Goal: Information Seeking & Learning: Find contact information

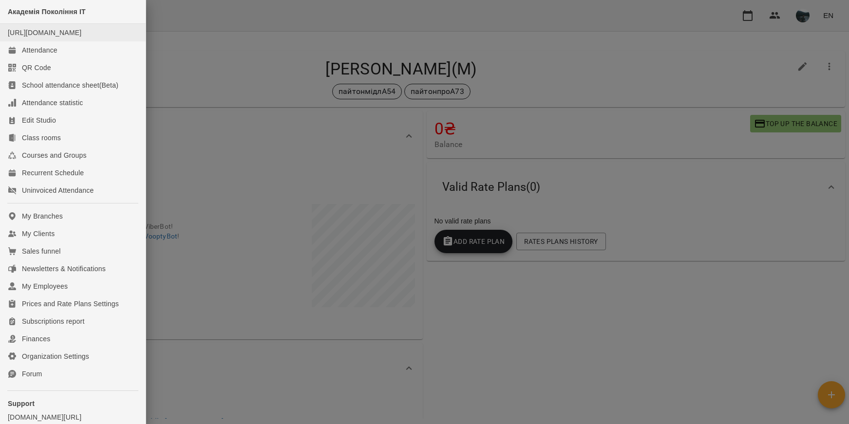
click at [42, 41] on li "[URL][DOMAIN_NAME]" at bounding box center [73, 33] width 146 height 18
click at [37, 55] on div "Attendance" at bounding box center [40, 50] width 36 height 10
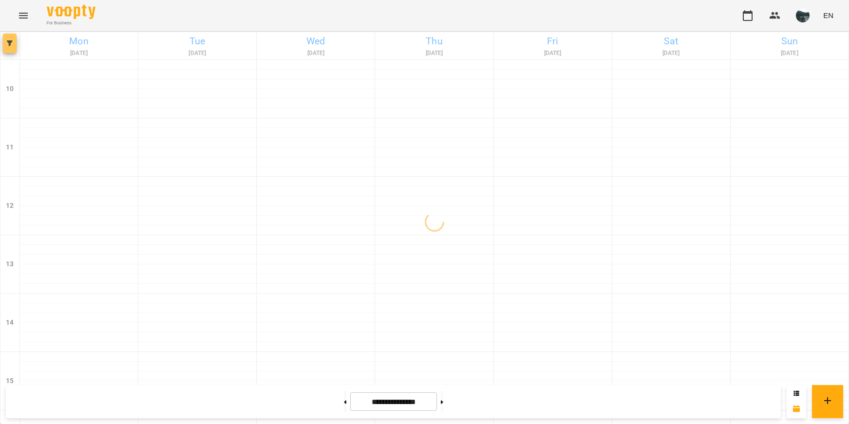
click at [7, 46] on button "button" at bounding box center [10, 43] width 14 height 19
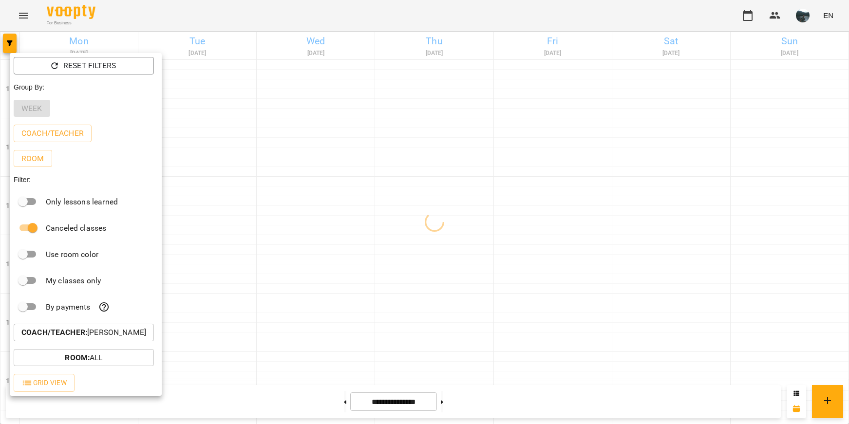
click at [117, 339] on p "Coach/Teacher : [PERSON_NAME]" at bounding box center [83, 333] width 125 height 12
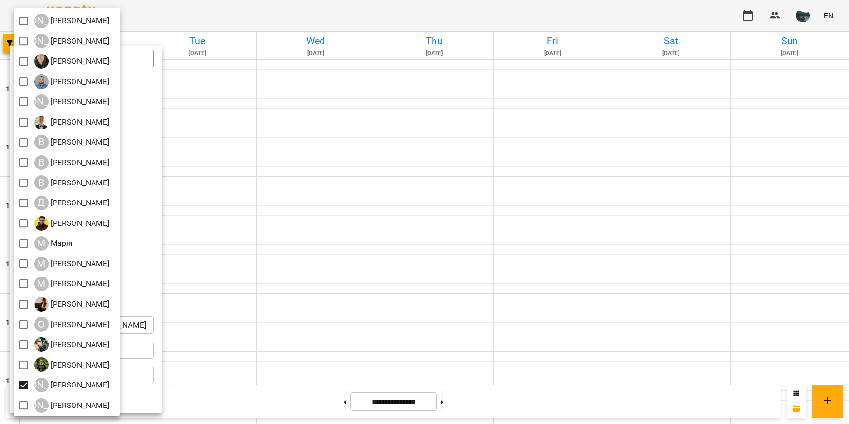
scroll to position [64, 0]
click at [267, 334] on div at bounding box center [424, 212] width 849 height 424
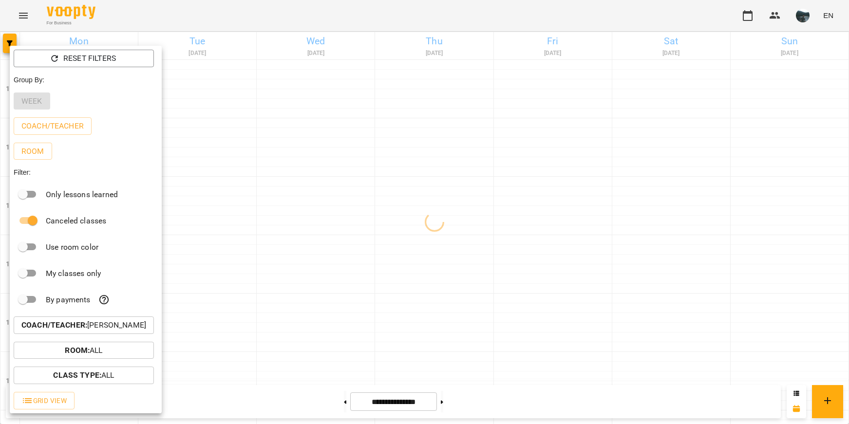
click at [323, 300] on div at bounding box center [424, 212] width 849 height 424
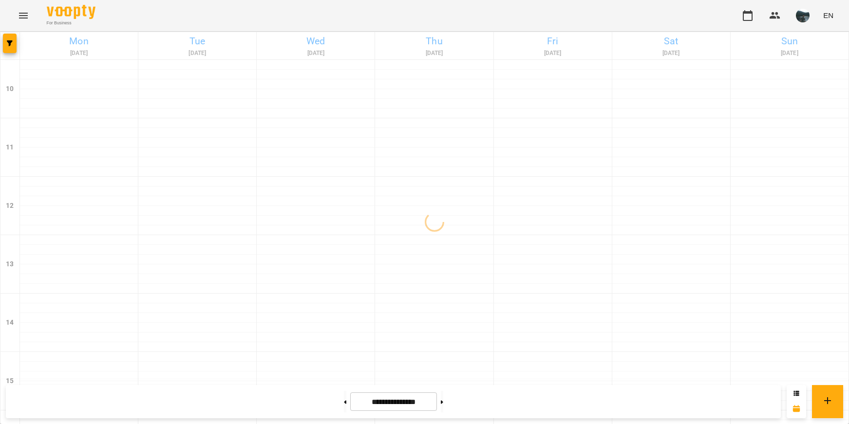
scroll to position [439, 0]
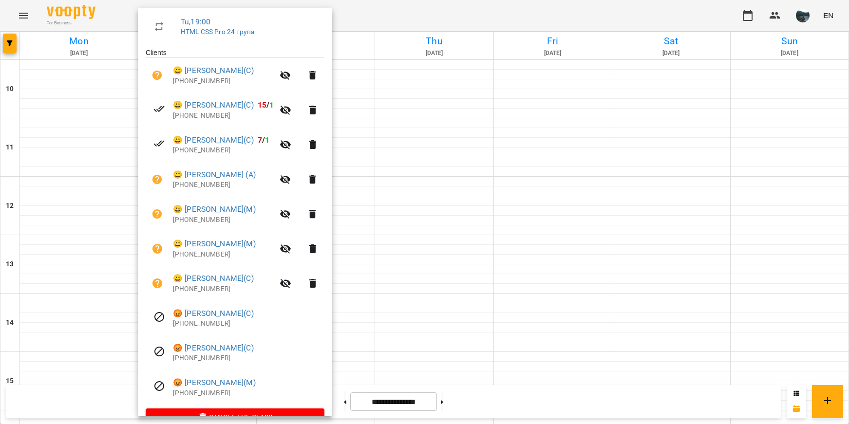
scroll to position [192, 0]
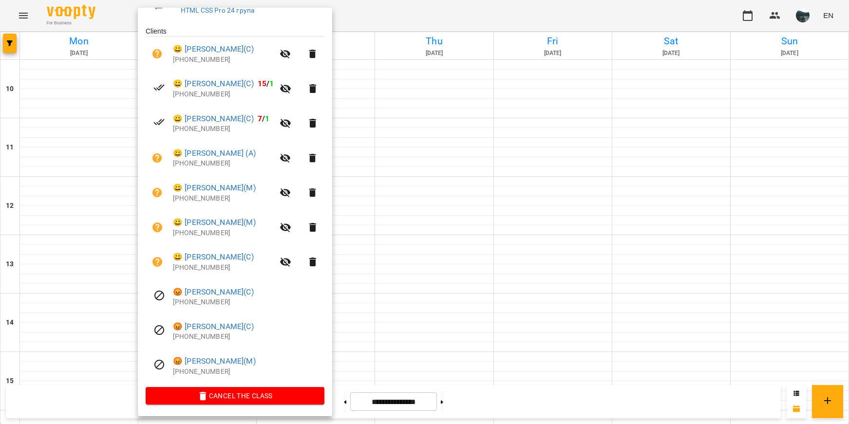
click at [424, 334] on div at bounding box center [424, 212] width 849 height 424
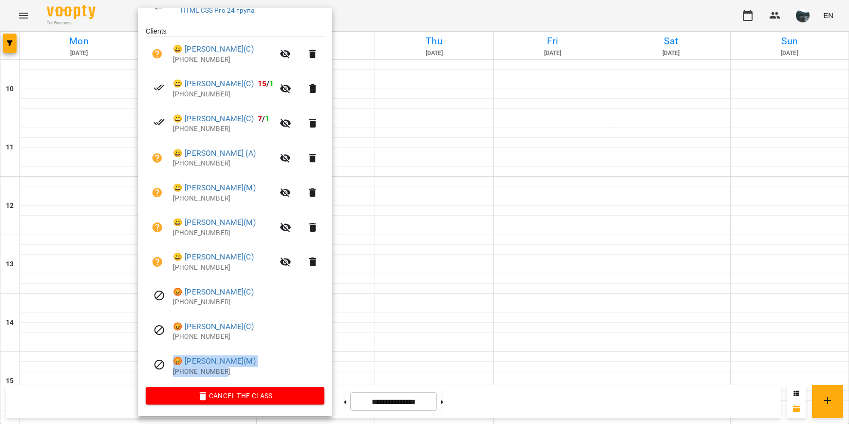
drag, startPoint x: 229, startPoint y: 370, endPoint x: 162, endPoint y: 359, distance: 67.8
click at [167, 360] on li "😡 [PERSON_NAME](М) [PHONE_NUMBER]" at bounding box center [235, 366] width 179 height 35
copy div "😡 [PERSON_NAME](М) [PHONE_NUMBER]"
click at [490, 361] on div at bounding box center [424, 212] width 849 height 424
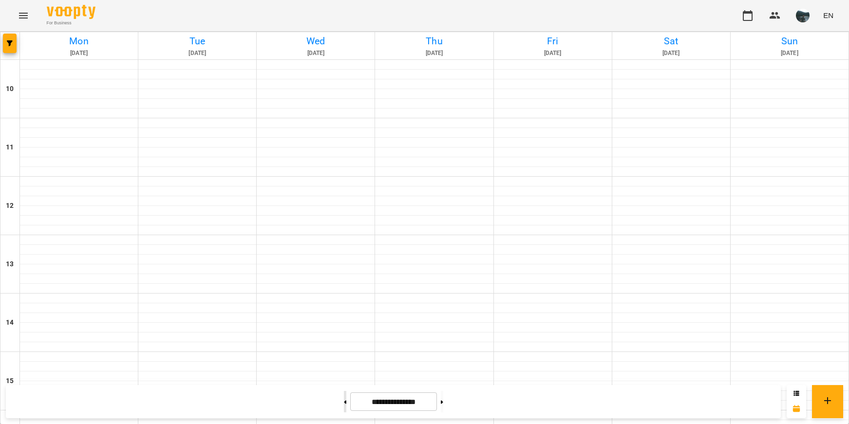
click at [344, 404] on button at bounding box center [345, 401] width 2 height 21
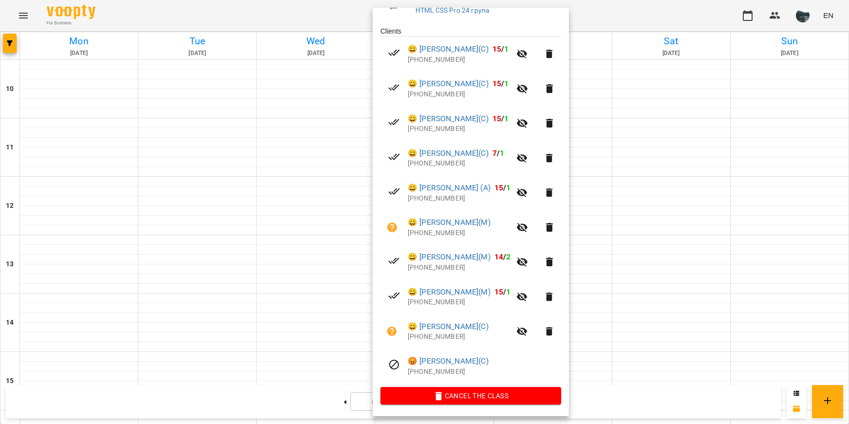
drag, startPoint x: 654, startPoint y: 280, endPoint x: 618, endPoint y: 275, distance: 36.9
click at [654, 280] on div at bounding box center [424, 212] width 849 height 424
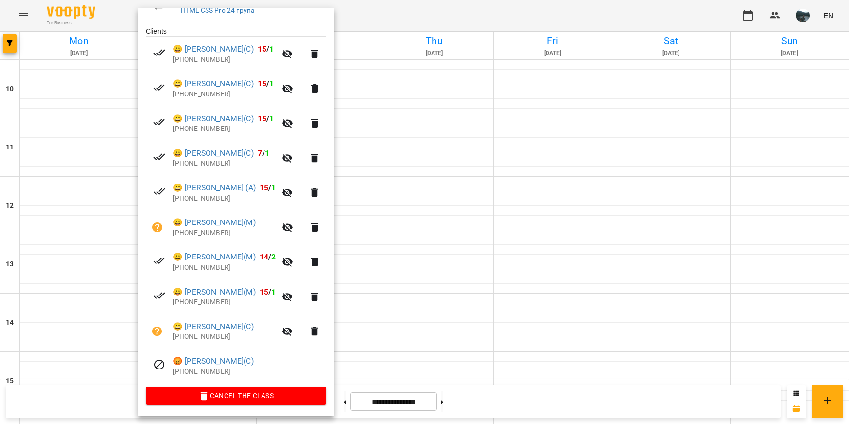
click at [570, 319] on div at bounding box center [424, 212] width 849 height 424
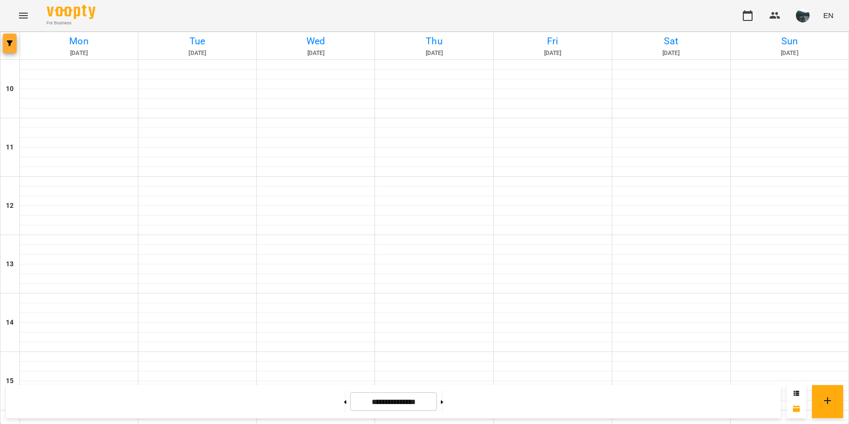
click at [3, 48] on button "button" at bounding box center [10, 43] width 14 height 19
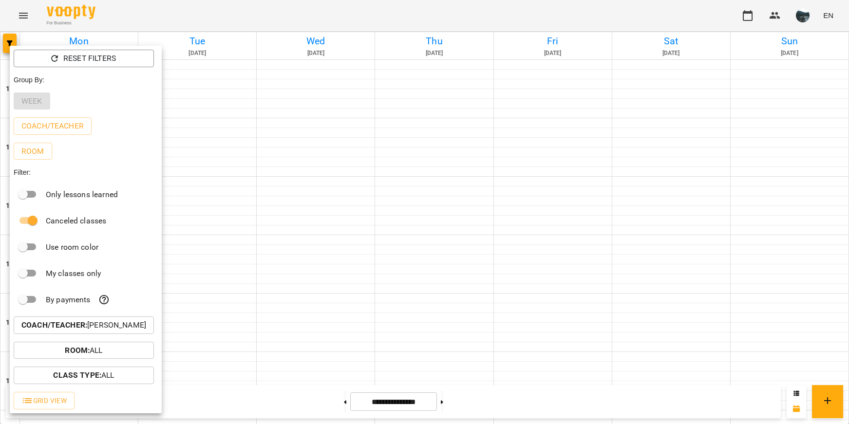
click at [83, 330] on b "Coach/Teacher :" at bounding box center [54, 325] width 66 height 9
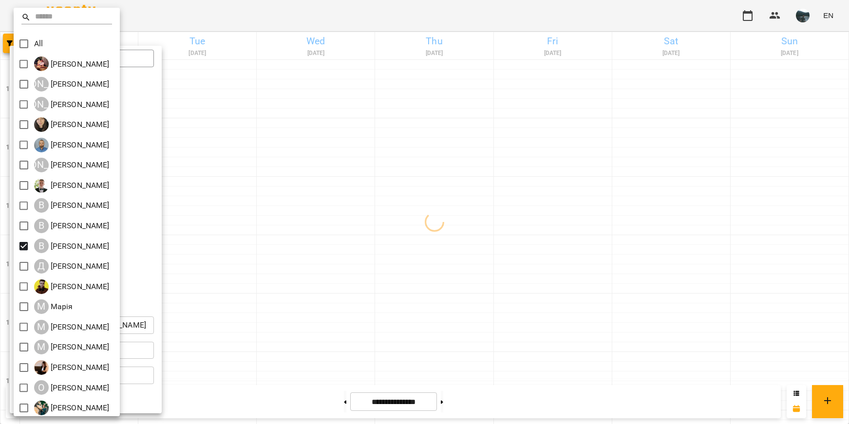
click at [295, 370] on div at bounding box center [424, 212] width 849 height 424
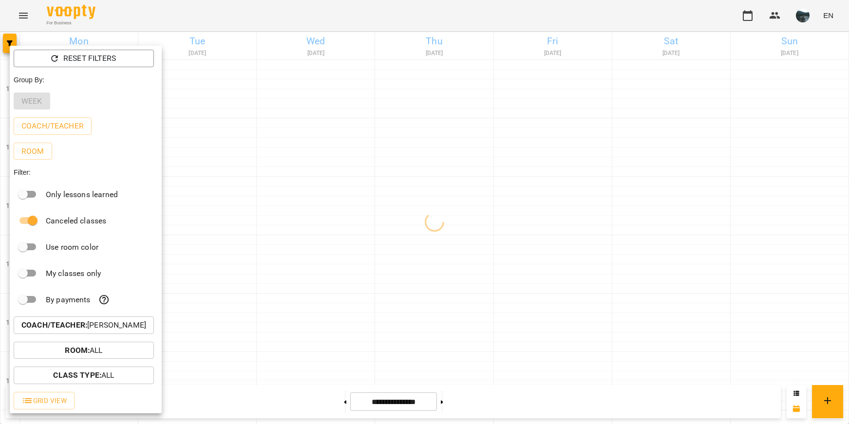
click at [296, 370] on div at bounding box center [424, 212] width 849 height 424
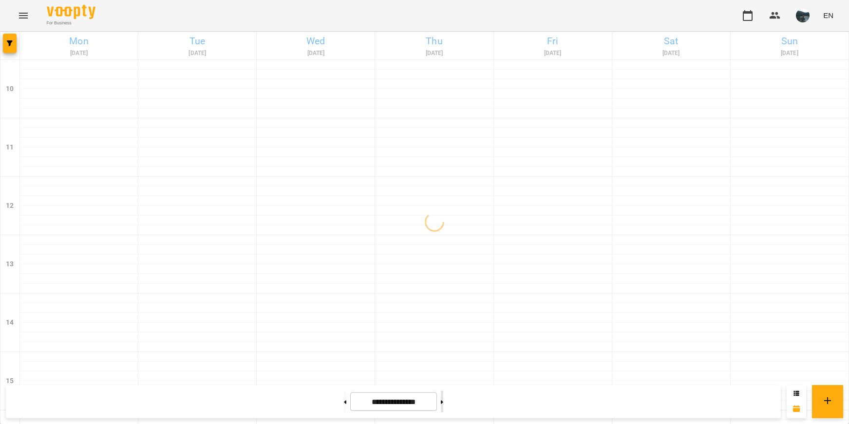
click at [443, 410] on button at bounding box center [442, 401] width 2 height 21
click at [7, 47] on button "button" at bounding box center [10, 43] width 14 height 19
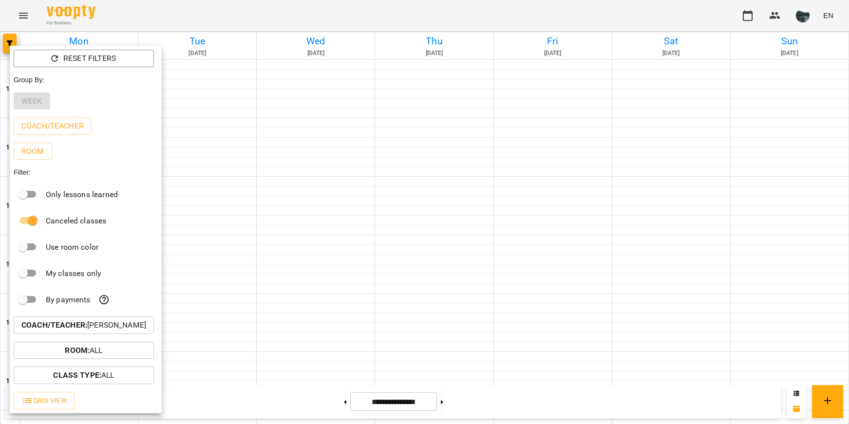
click at [92, 326] on p "Coach/Teacher : [PERSON_NAME]" at bounding box center [83, 326] width 125 height 12
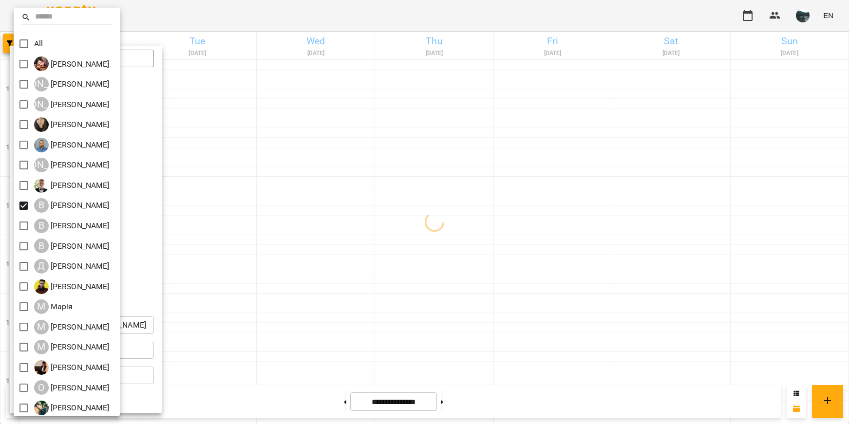
click at [301, 253] on div at bounding box center [424, 212] width 849 height 424
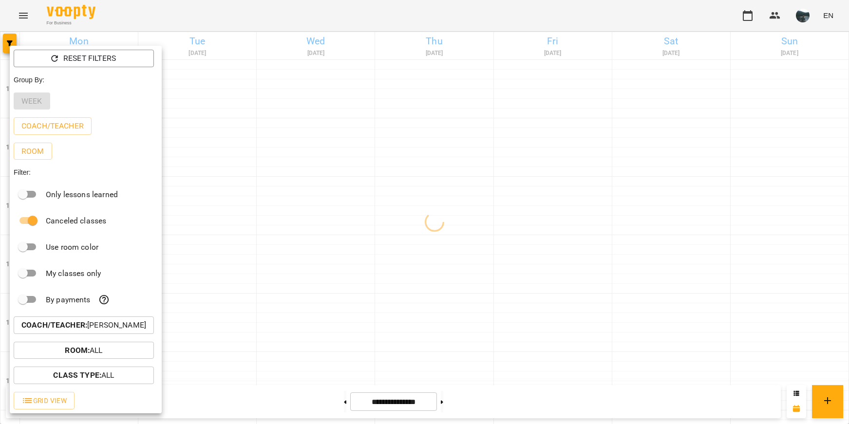
click at [321, 328] on div at bounding box center [424, 212] width 849 height 424
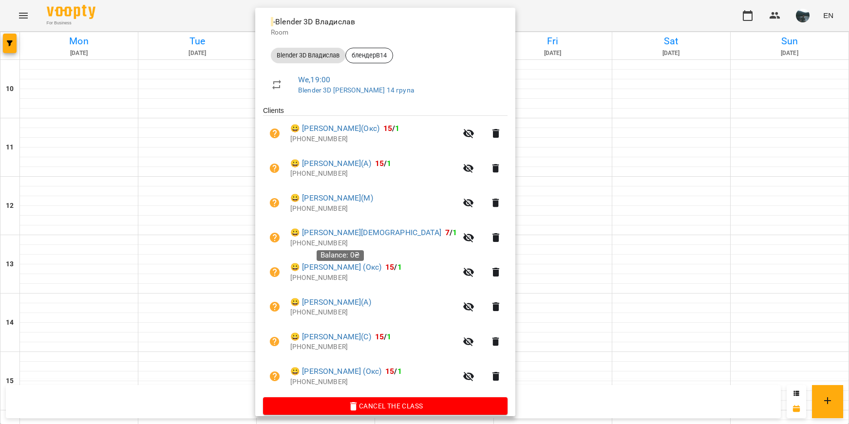
scroll to position [123, 0]
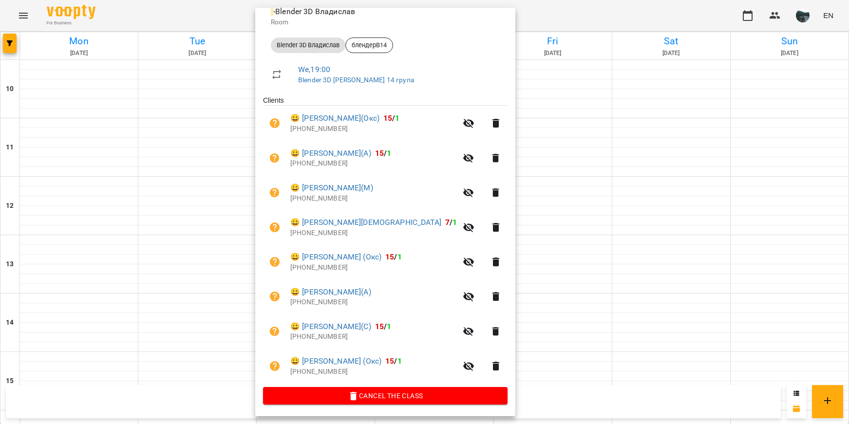
click at [615, 182] on div at bounding box center [424, 212] width 849 height 424
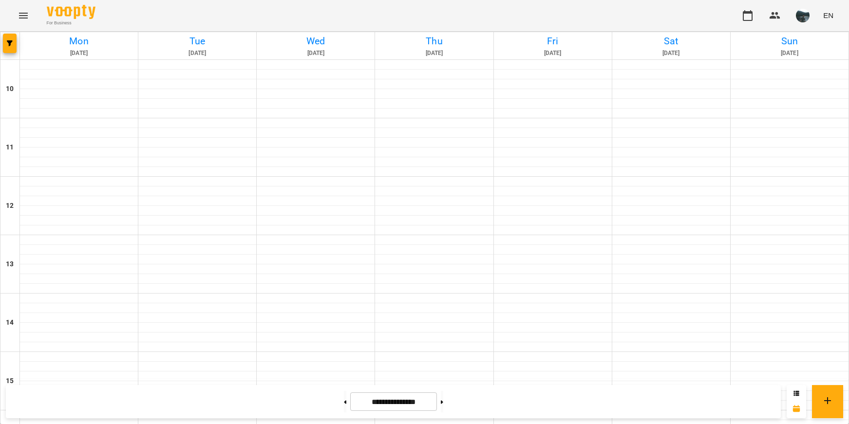
scroll to position [391, 0]
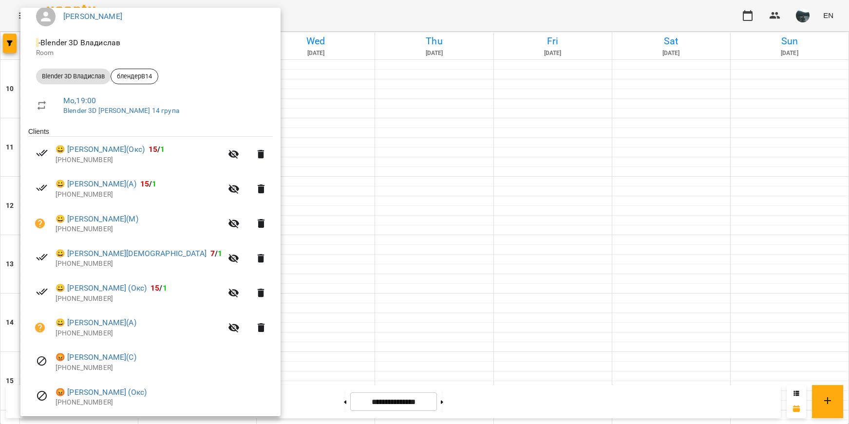
scroll to position [123, 0]
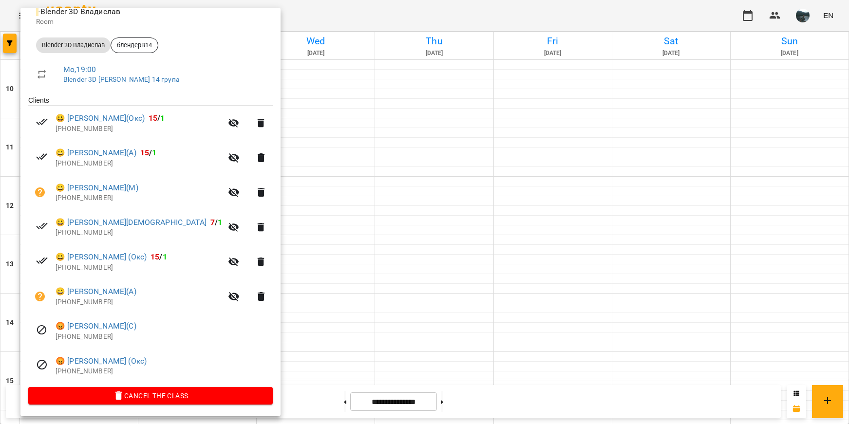
click at [392, 377] on div at bounding box center [424, 212] width 849 height 424
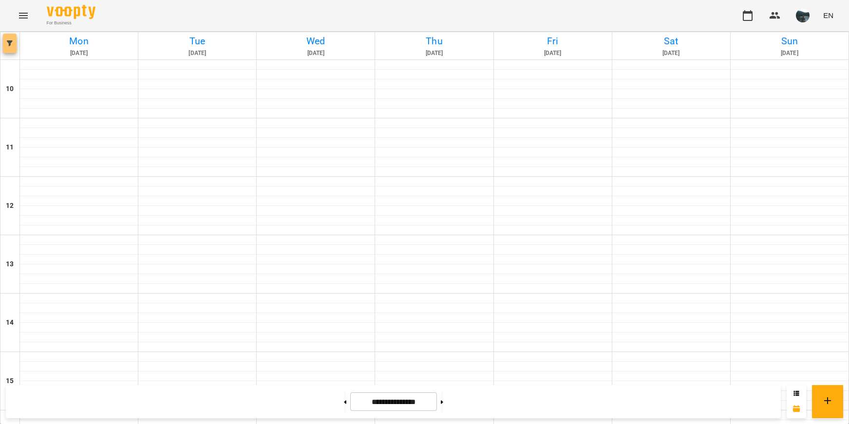
click at [13, 49] on button "button" at bounding box center [10, 43] width 14 height 19
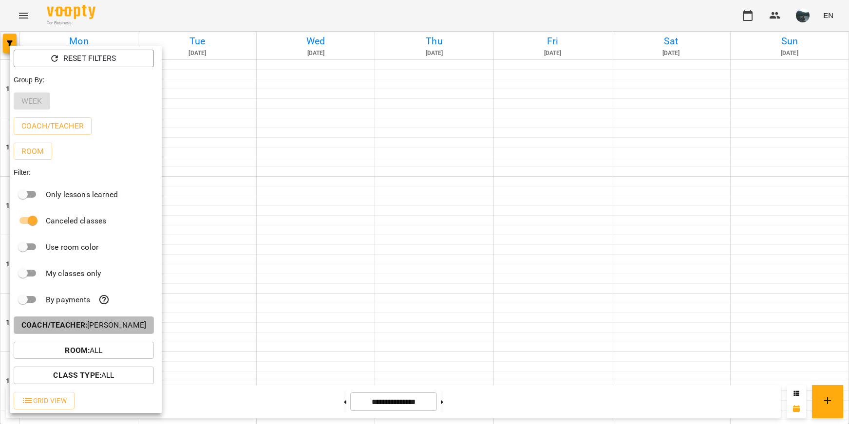
click at [103, 320] on button "Coach/Teacher : [PERSON_NAME]" at bounding box center [84, 326] width 140 height 18
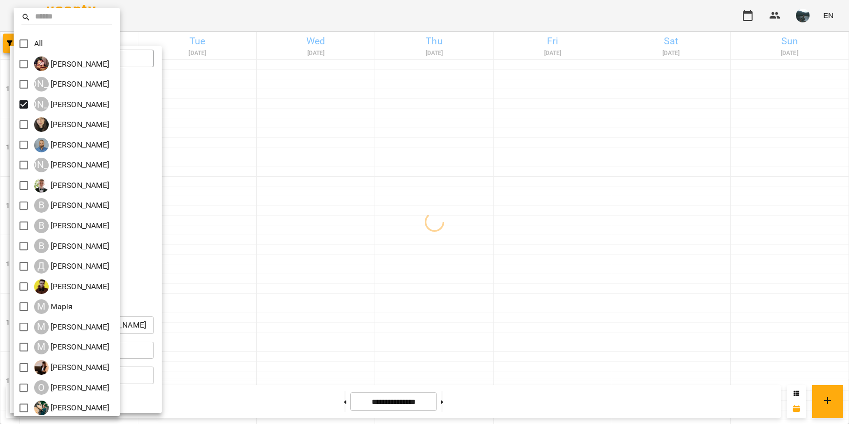
click at [267, 174] on div at bounding box center [424, 212] width 849 height 424
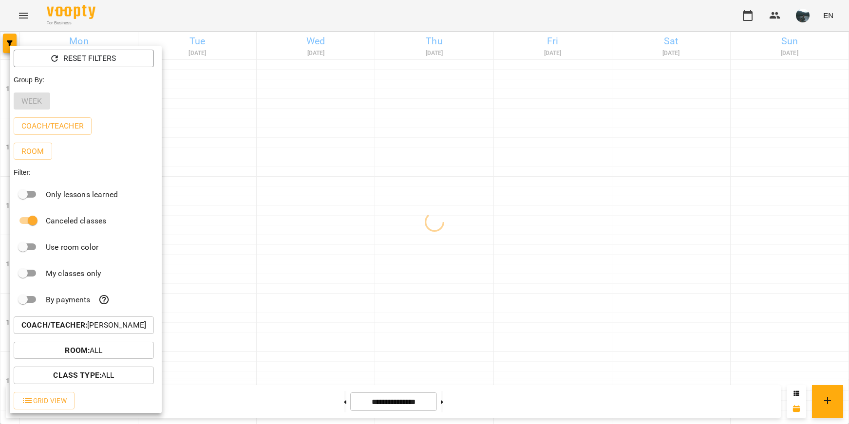
click at [267, 174] on div at bounding box center [424, 212] width 849 height 424
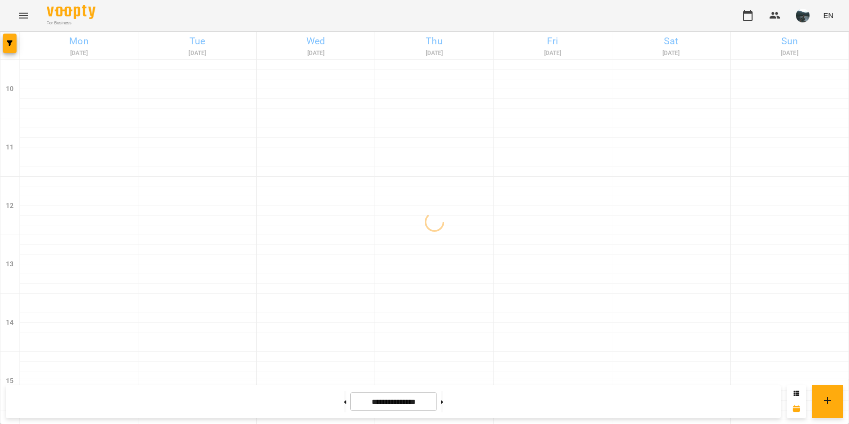
scroll to position [439, 0]
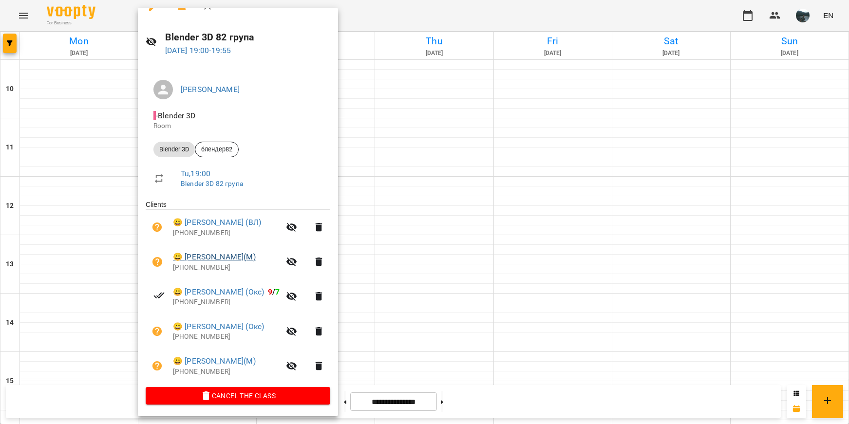
scroll to position [19, 0]
click at [431, 315] on div at bounding box center [424, 212] width 849 height 424
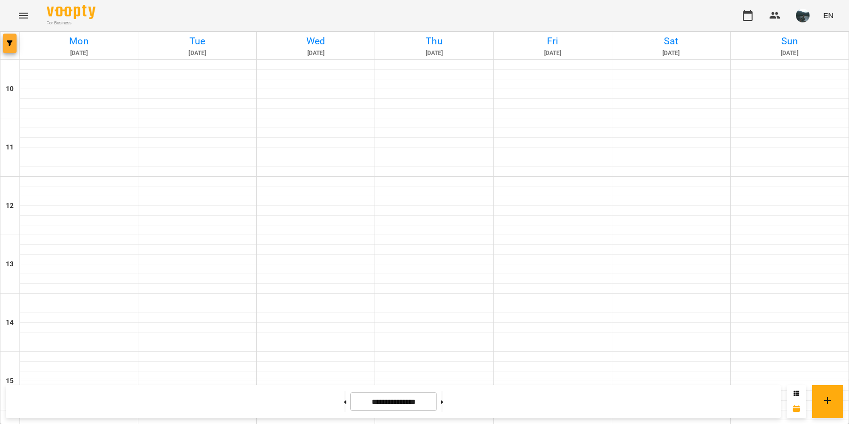
click at [7, 42] on icon "button" at bounding box center [10, 43] width 6 height 6
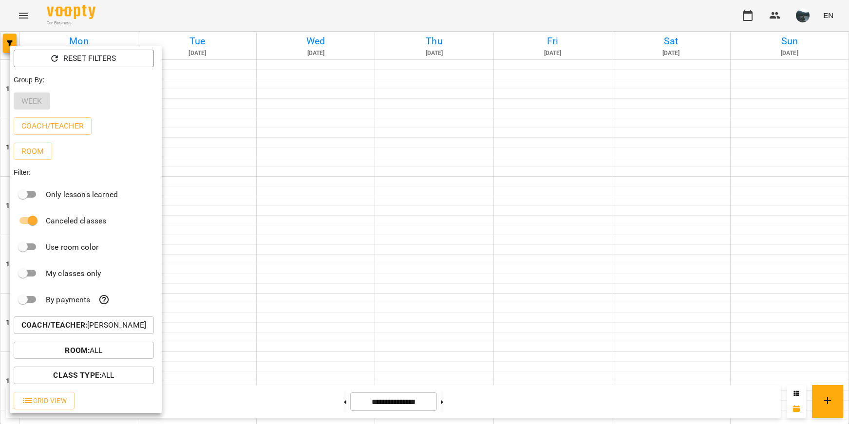
click at [92, 326] on p "Coach/Teacher : [PERSON_NAME]" at bounding box center [83, 326] width 125 height 12
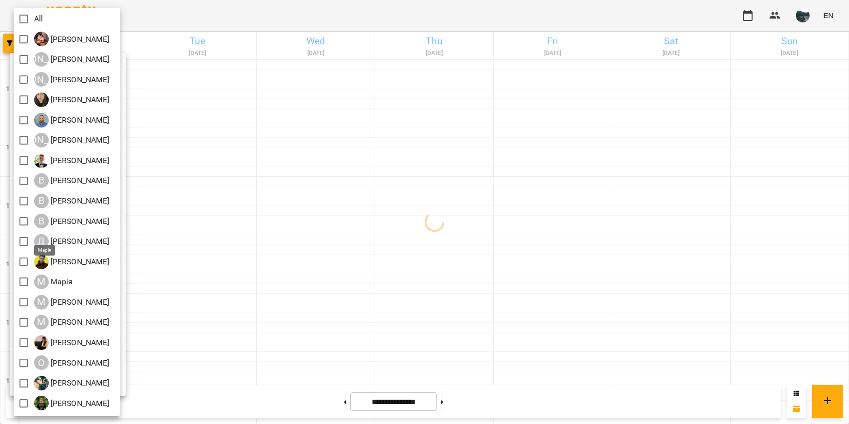
scroll to position [49, 0]
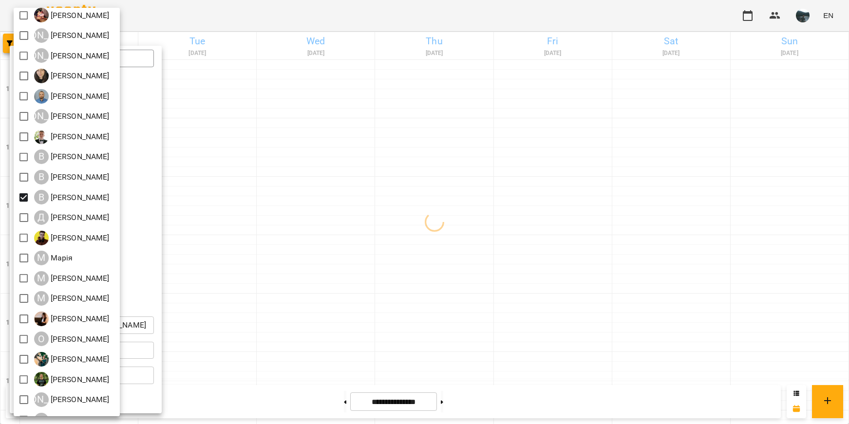
click at [383, 269] on div at bounding box center [424, 212] width 849 height 424
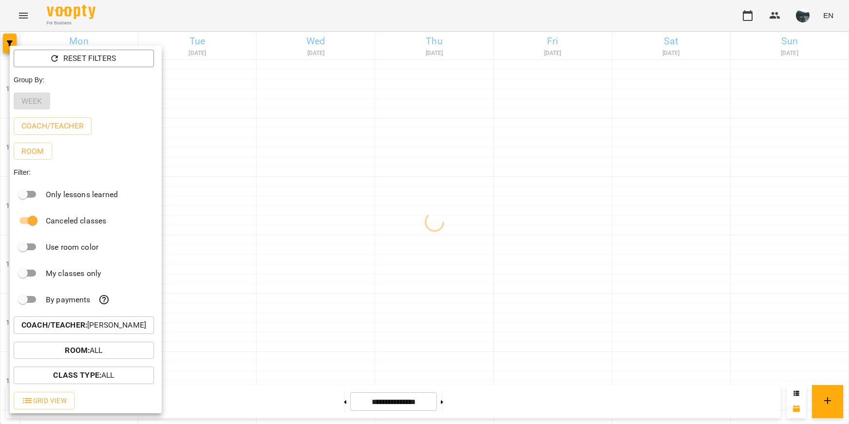
click at [356, 302] on div at bounding box center [424, 212] width 849 height 424
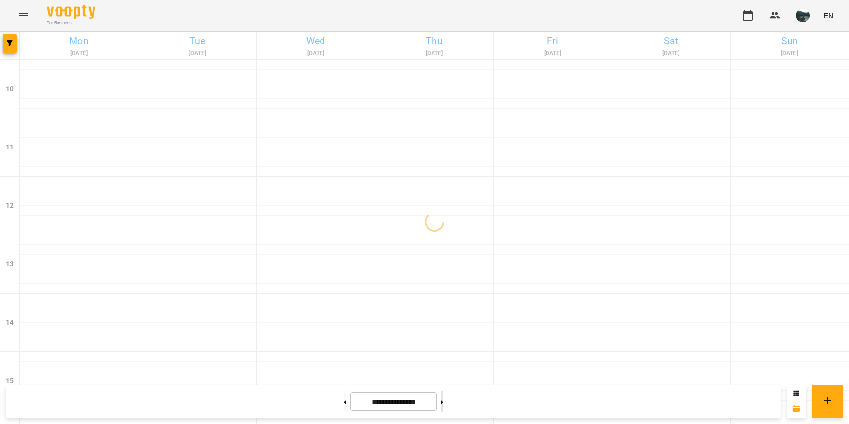
click at [443, 400] on button at bounding box center [442, 401] width 2 height 21
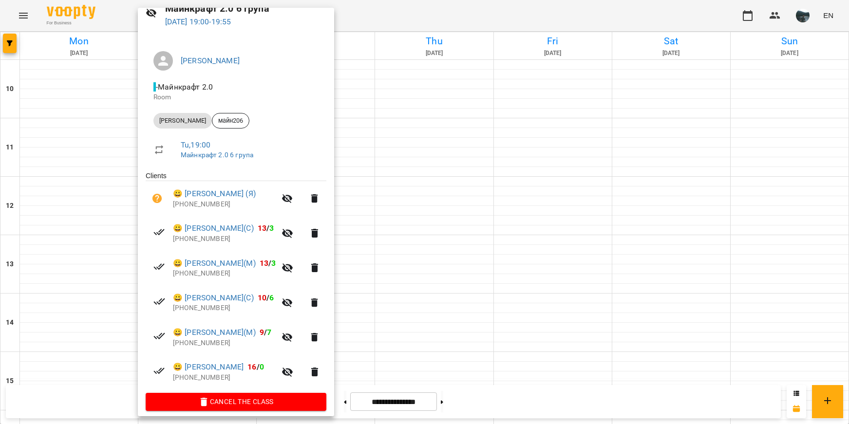
scroll to position [53, 0]
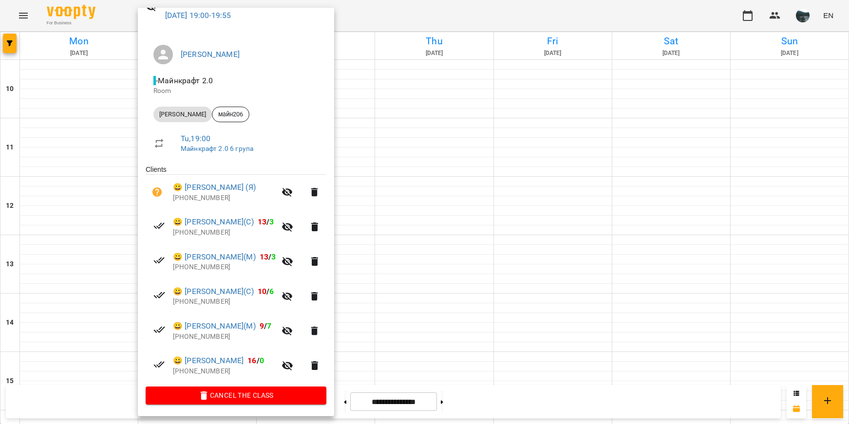
click at [421, 320] on div at bounding box center [424, 212] width 849 height 424
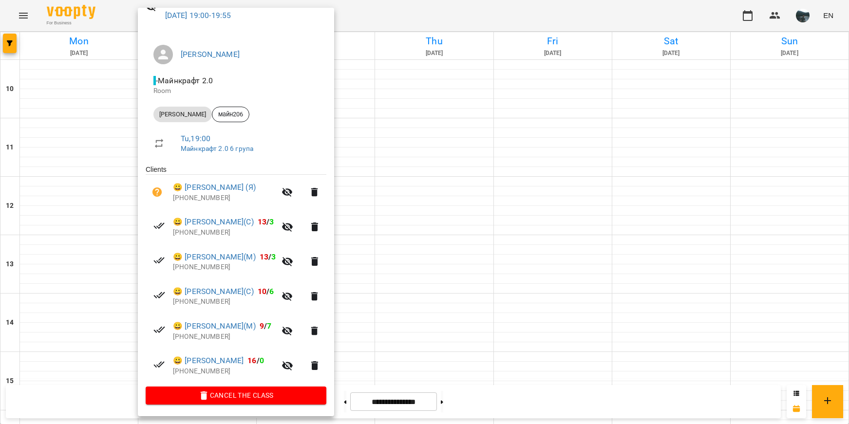
click at [444, 343] on div at bounding box center [424, 212] width 849 height 424
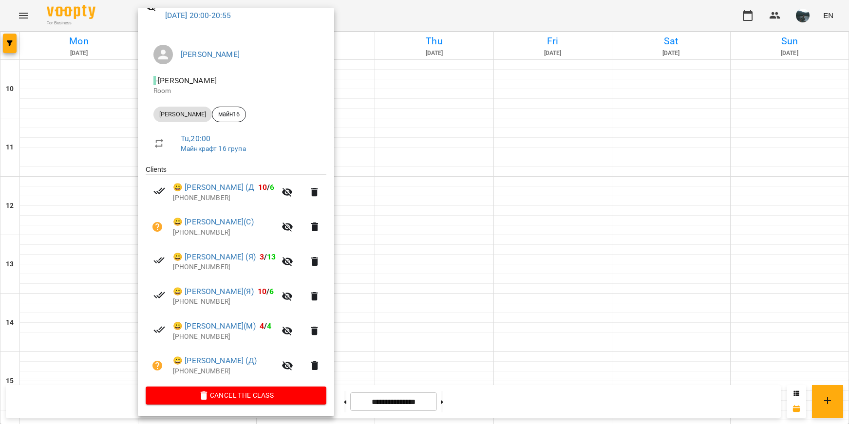
click at [417, 360] on div at bounding box center [424, 212] width 849 height 424
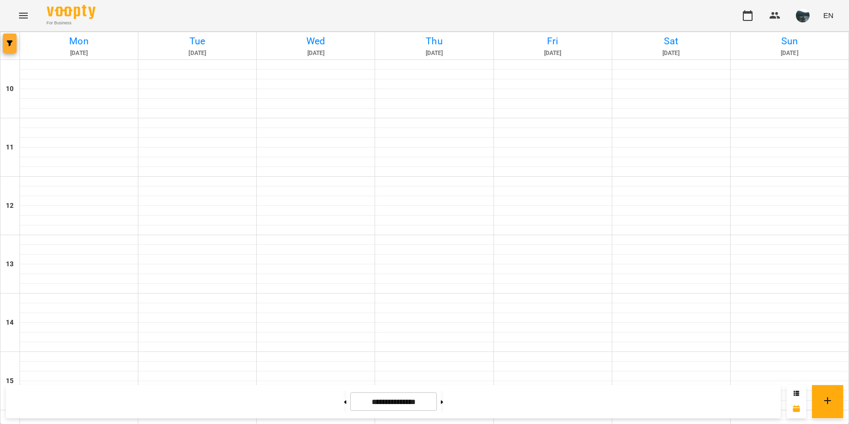
click at [6, 50] on button "button" at bounding box center [10, 43] width 14 height 19
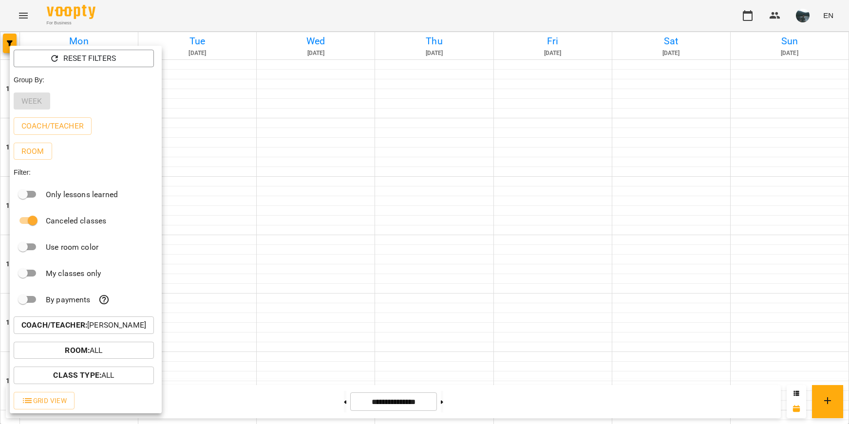
click at [104, 326] on p "Coach/Teacher : [PERSON_NAME]" at bounding box center [83, 326] width 125 height 12
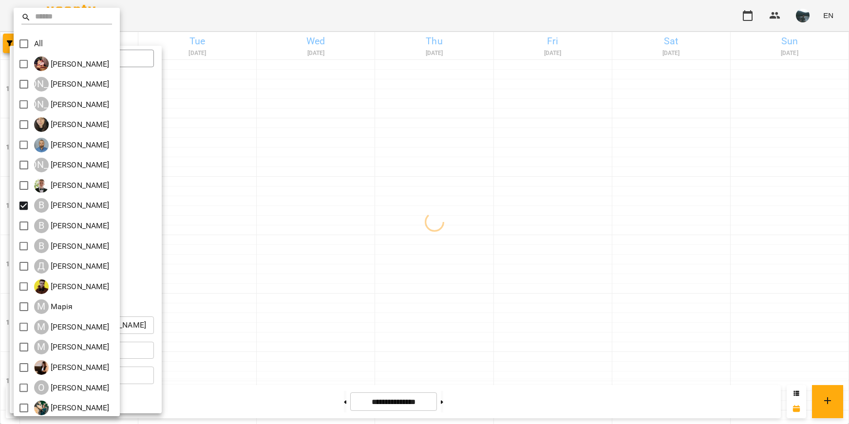
click at [283, 347] on div at bounding box center [424, 212] width 849 height 424
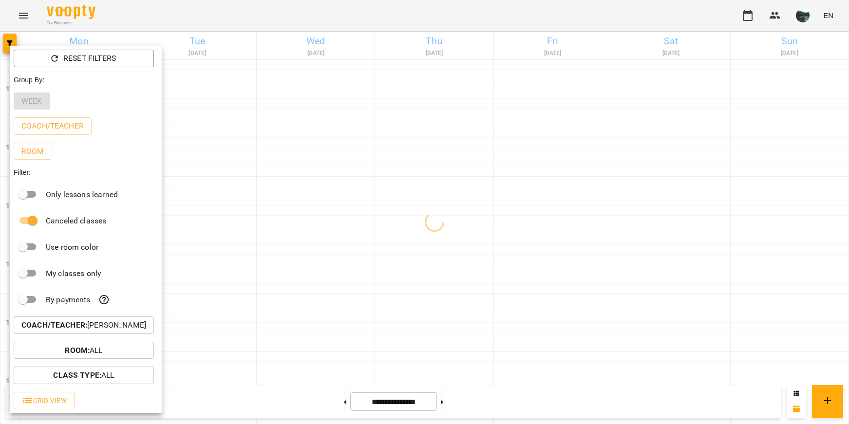
click at [295, 342] on div at bounding box center [424, 212] width 849 height 424
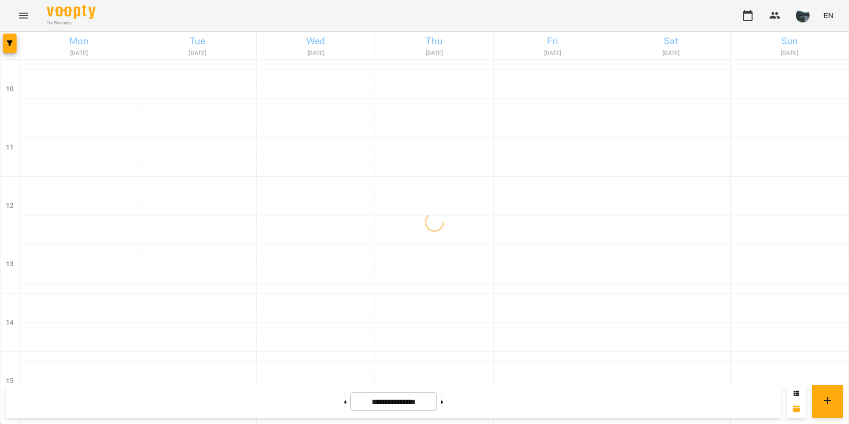
scroll to position [342, 0]
click at [344, 401] on button at bounding box center [345, 401] width 2 height 21
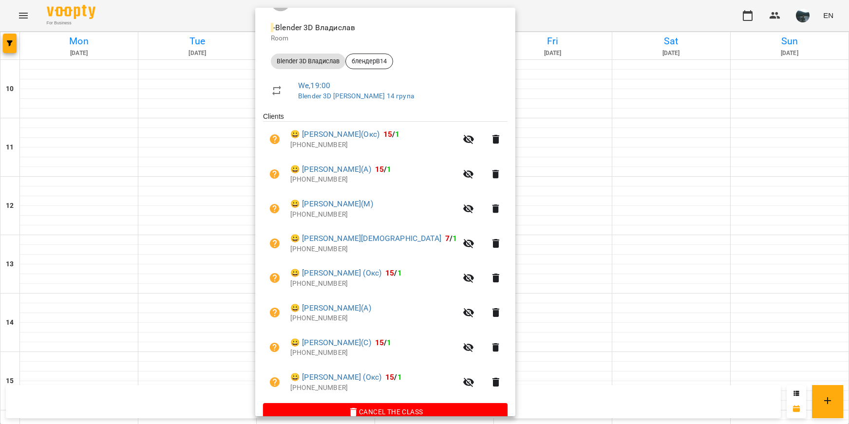
scroll to position [123, 0]
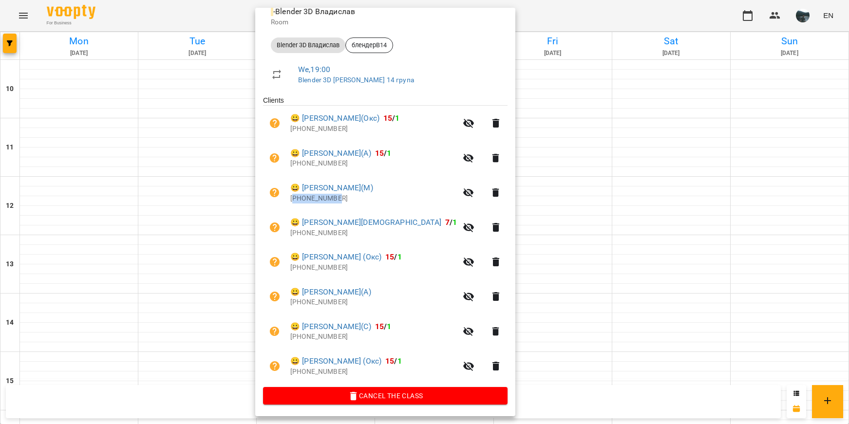
drag, startPoint x: 343, startPoint y: 198, endPoint x: 295, endPoint y: 201, distance: 47.3
click at [295, 201] on p "[PHONE_NUMBER]" at bounding box center [373, 199] width 167 height 10
copy p "48793126269"
click at [603, 190] on div at bounding box center [424, 212] width 849 height 424
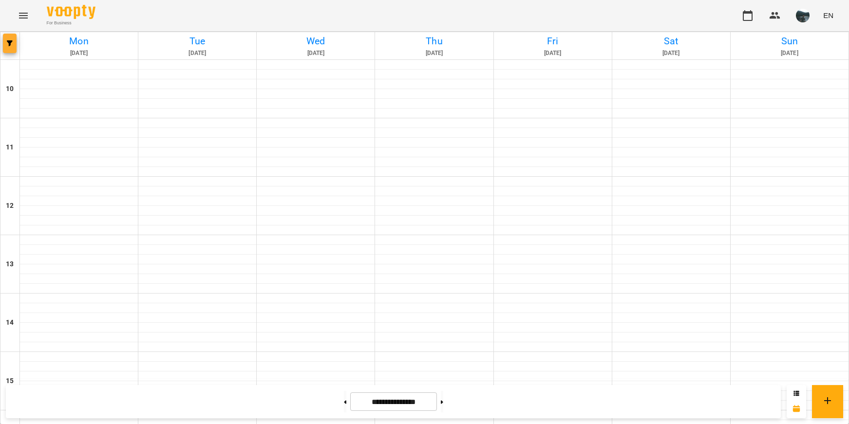
click at [10, 46] on button "button" at bounding box center [10, 43] width 14 height 19
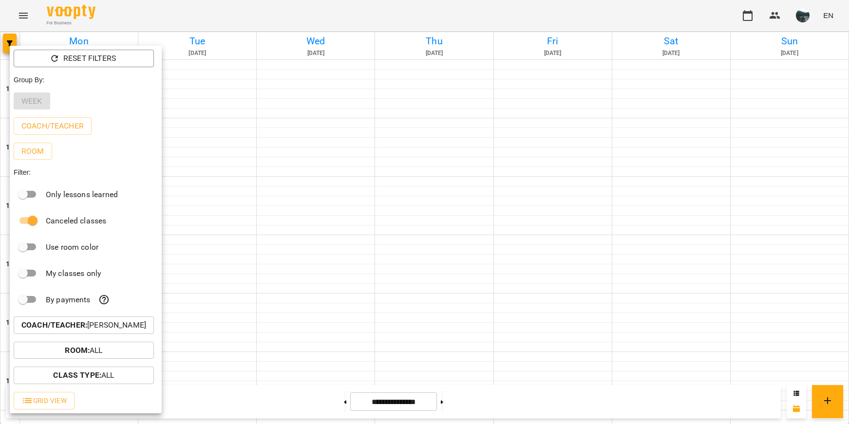
click at [120, 331] on p "Coach/Teacher : [PERSON_NAME]" at bounding box center [83, 326] width 125 height 12
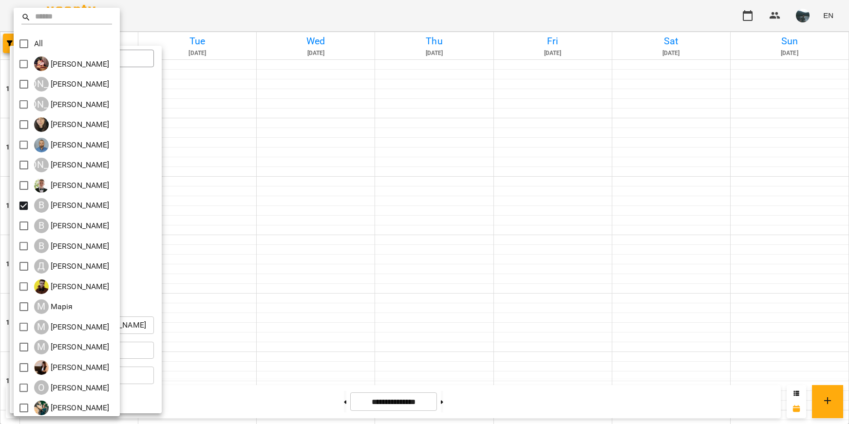
click at [337, 178] on div at bounding box center [424, 212] width 849 height 424
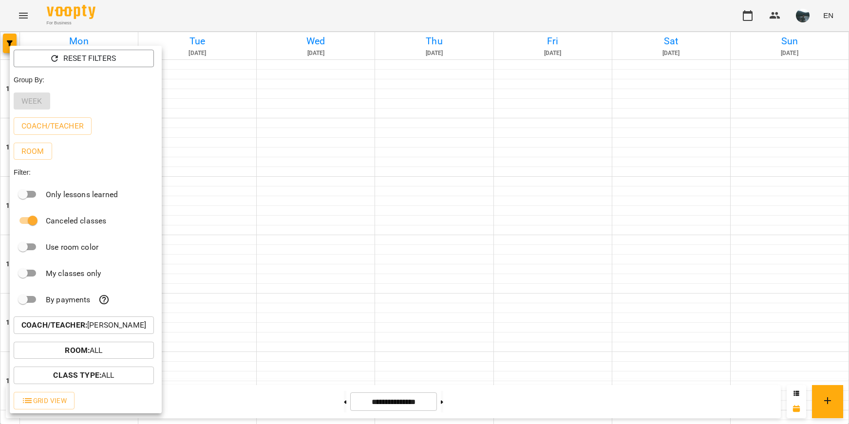
click at [83, 330] on b "Coach/Teacher :" at bounding box center [54, 325] width 66 height 9
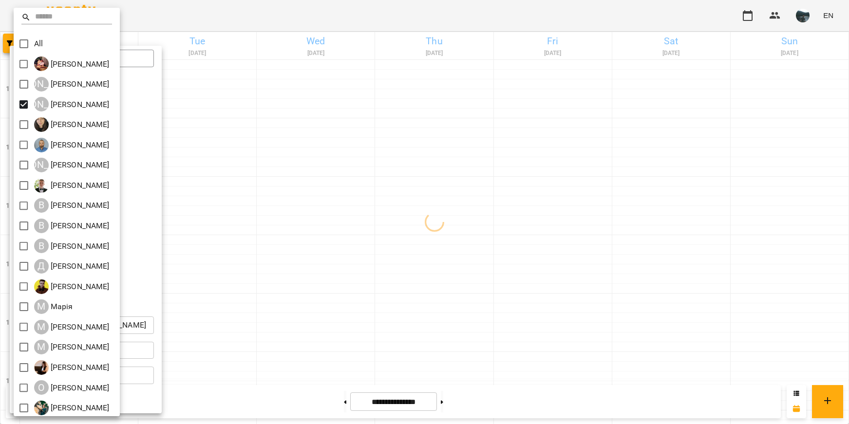
click at [373, 183] on div at bounding box center [424, 212] width 849 height 424
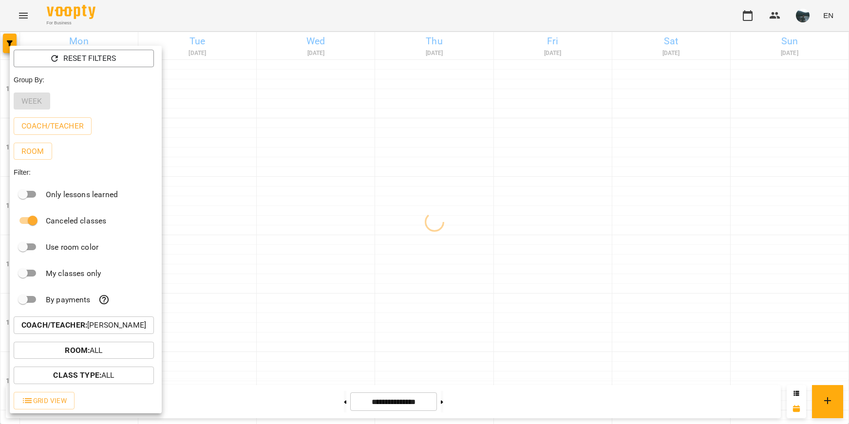
click at [379, 179] on div at bounding box center [424, 212] width 849 height 424
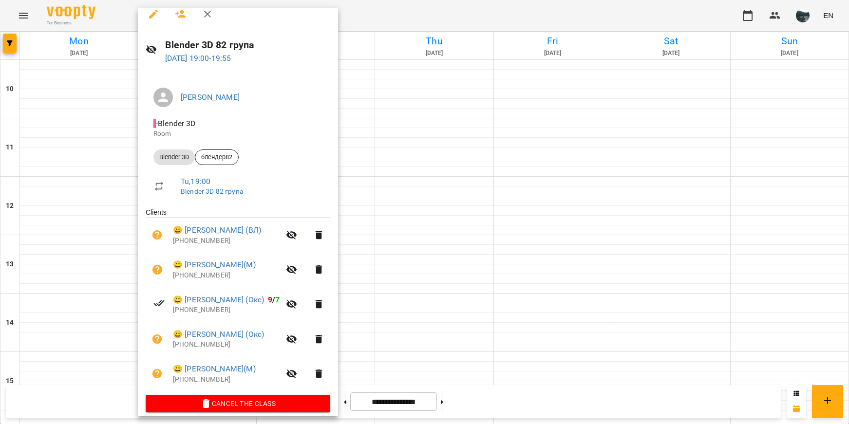
scroll to position [19, 0]
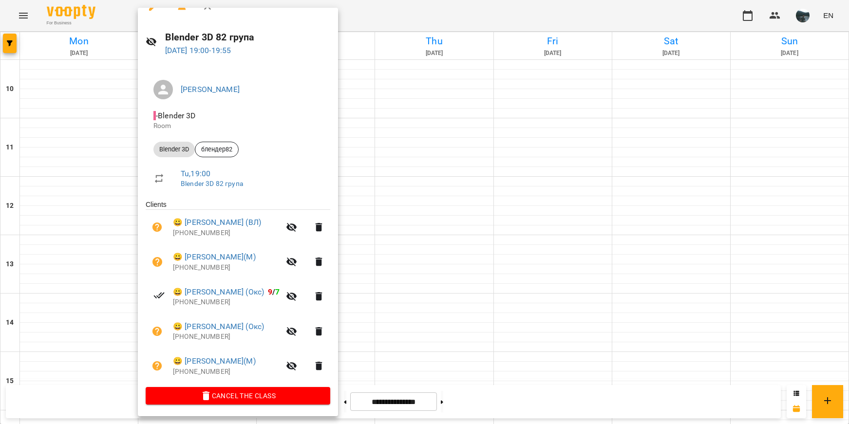
click at [424, 347] on div at bounding box center [424, 212] width 849 height 424
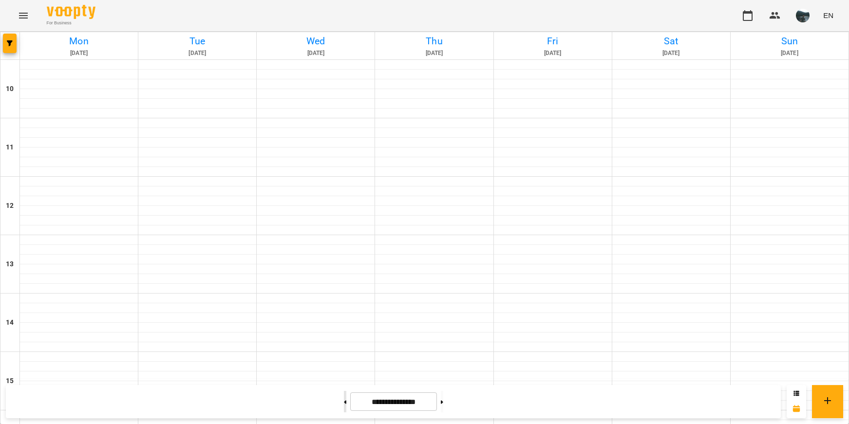
click at [344, 403] on button at bounding box center [345, 401] width 2 height 21
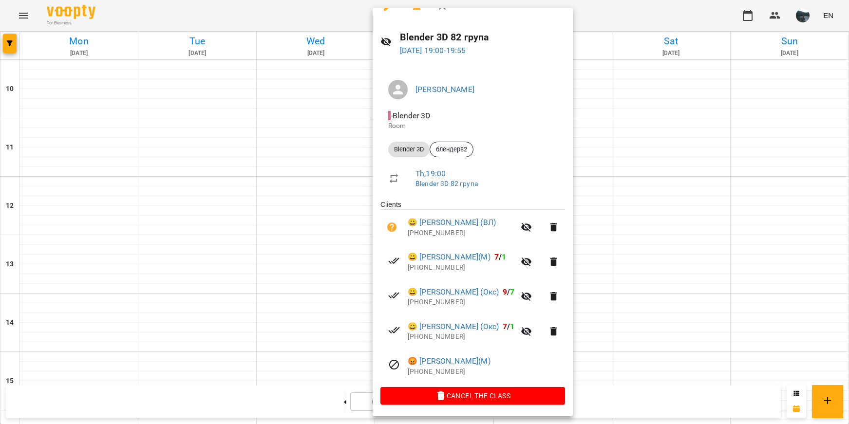
click at [225, 232] on div at bounding box center [424, 212] width 849 height 424
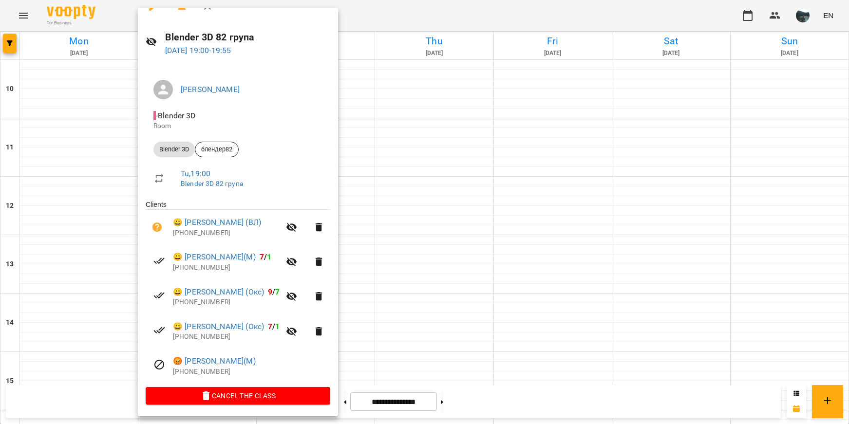
click at [393, 325] on div at bounding box center [424, 212] width 849 height 424
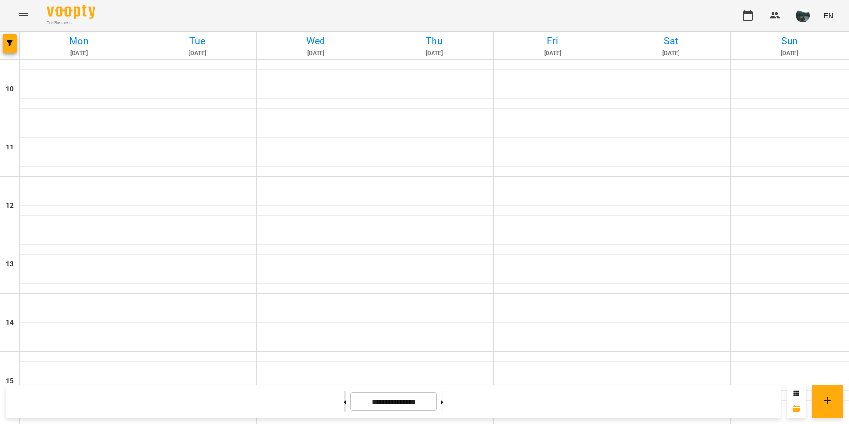
click at [344, 405] on button at bounding box center [345, 401] width 2 height 21
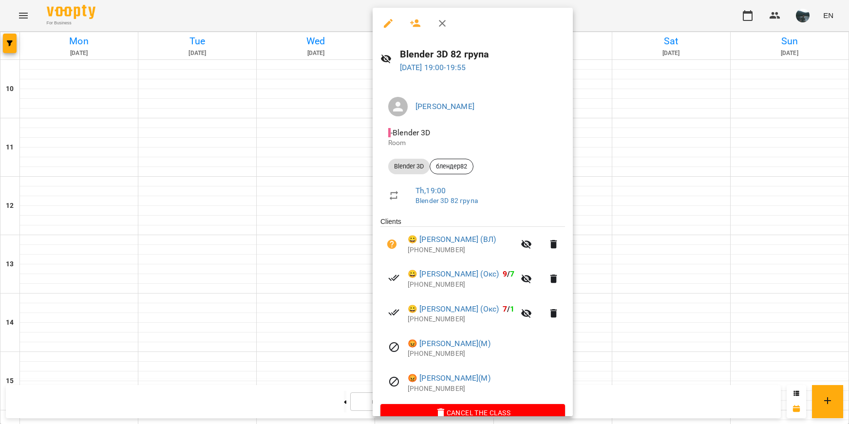
click at [199, 219] on div at bounding box center [424, 212] width 849 height 424
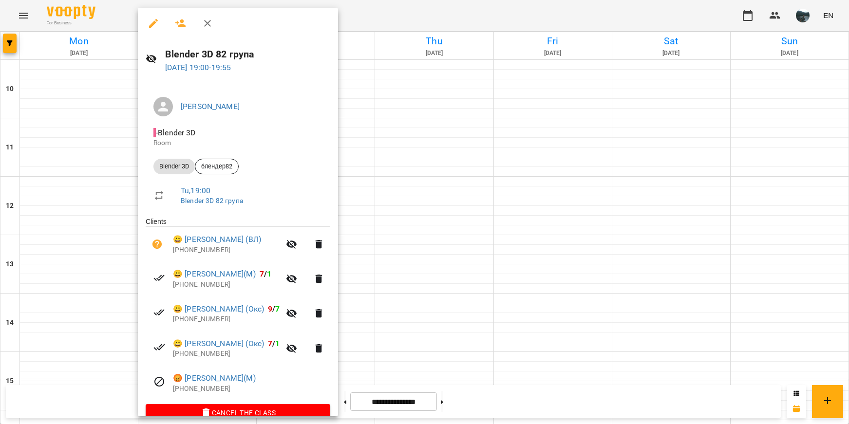
click at [403, 350] on div at bounding box center [424, 212] width 849 height 424
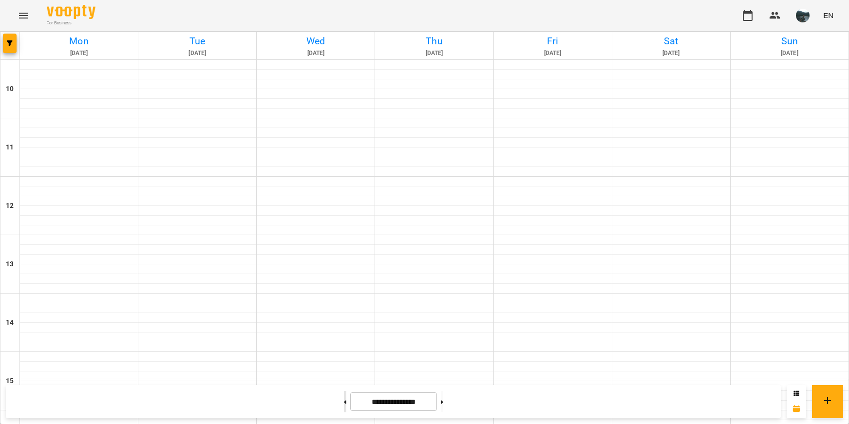
click at [344, 411] on button at bounding box center [345, 401] width 2 height 21
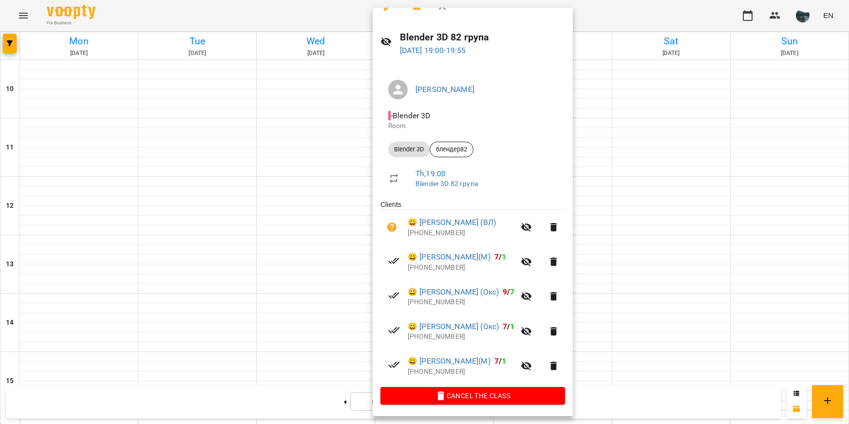
drag, startPoint x: 225, startPoint y: 239, endPoint x: 226, endPoint y: 233, distance: 5.9
click at [225, 238] on div at bounding box center [424, 212] width 849 height 424
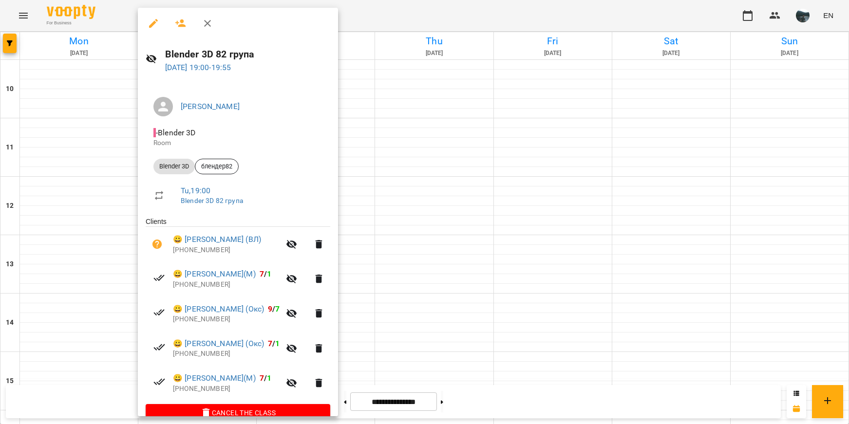
click at [469, 243] on div at bounding box center [424, 212] width 849 height 424
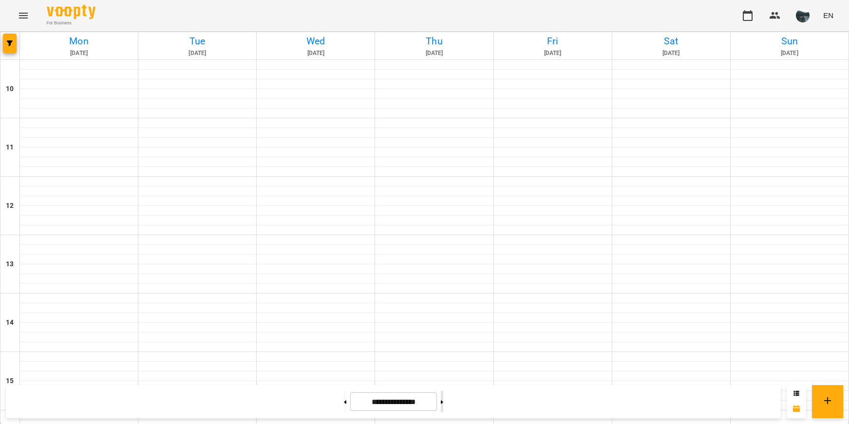
click at [443, 407] on button at bounding box center [442, 401] width 2 height 21
type input "**********"
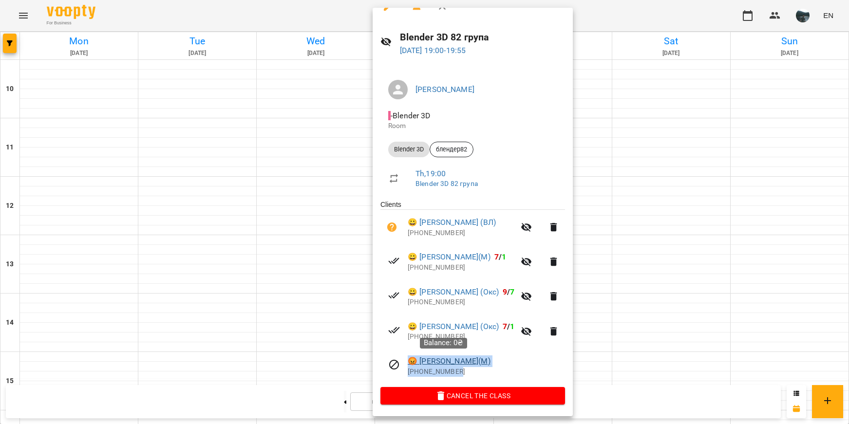
drag, startPoint x: 471, startPoint y: 371, endPoint x: 412, endPoint y: 361, distance: 59.3
click at [412, 361] on div "😡 [PERSON_NAME](М) [PHONE_NUMBER]" at bounding box center [486, 366] width 157 height 21
copy div "😡 [PERSON_NAME](М) [PHONE_NUMBER]"
click at [320, 215] on div at bounding box center [424, 212] width 849 height 424
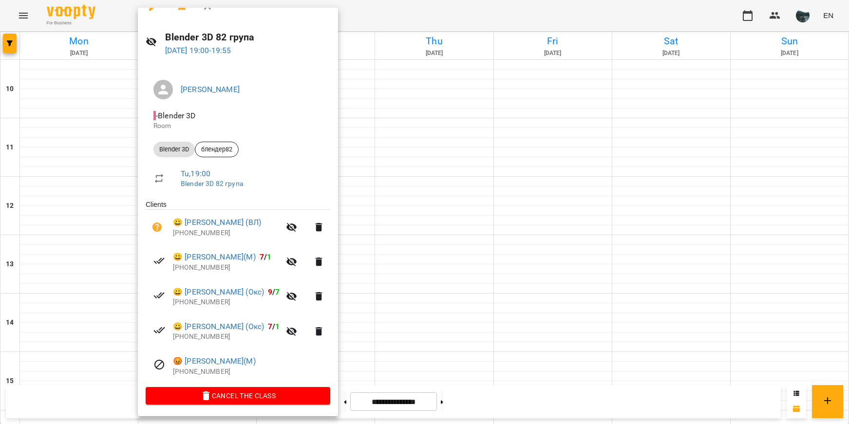
click at [408, 318] on div at bounding box center [424, 212] width 849 height 424
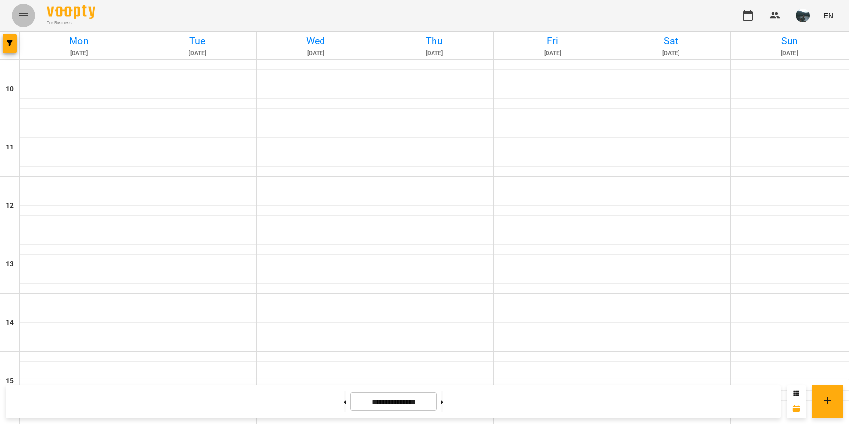
click at [21, 13] on icon "Menu" at bounding box center [23, 16] width 9 height 6
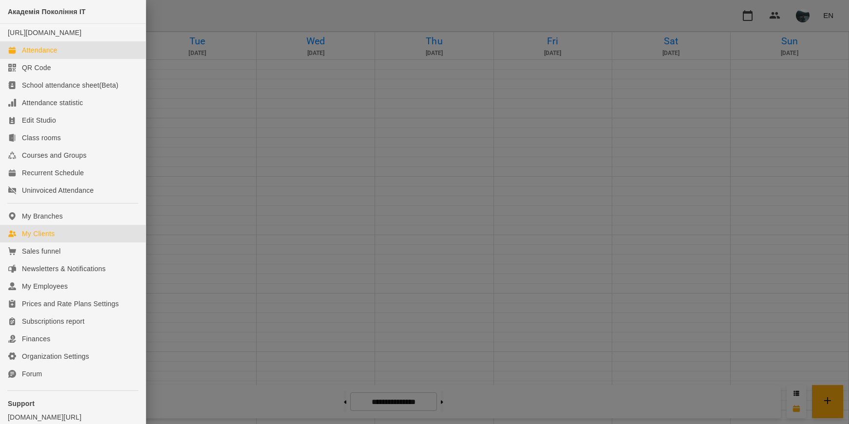
click at [44, 239] on div "My Clients" at bounding box center [38, 234] width 33 height 10
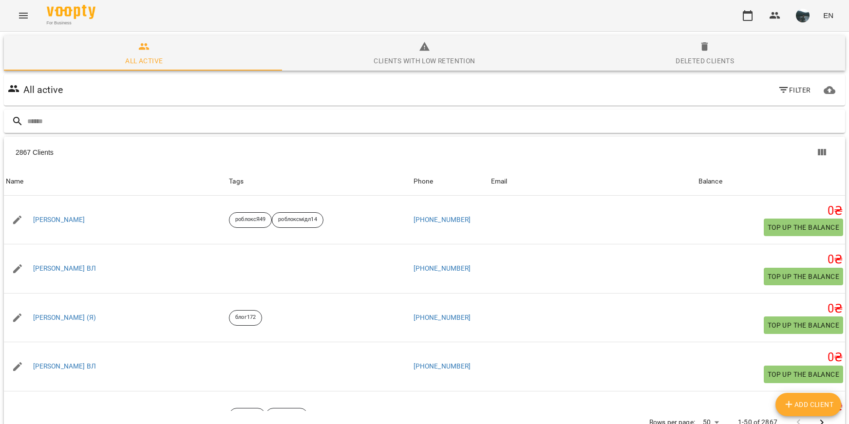
click at [245, 122] on input "text" at bounding box center [434, 122] width 814 height 16
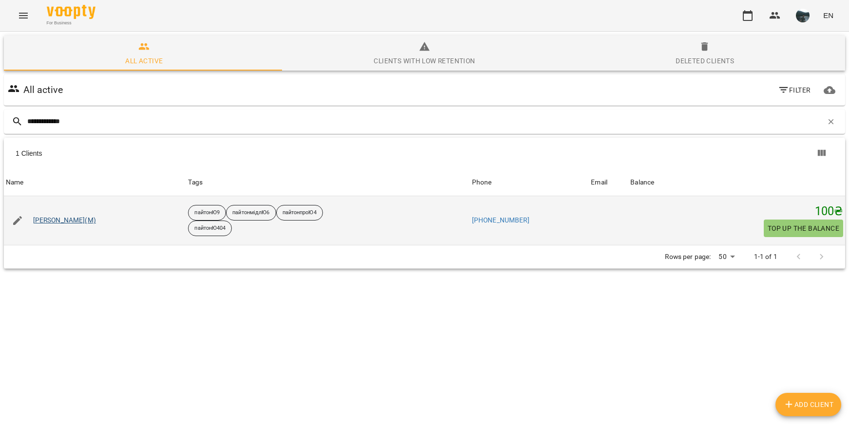
type input "**********"
click at [87, 220] on link "[PERSON_NAME](М)" at bounding box center [64, 221] width 63 height 10
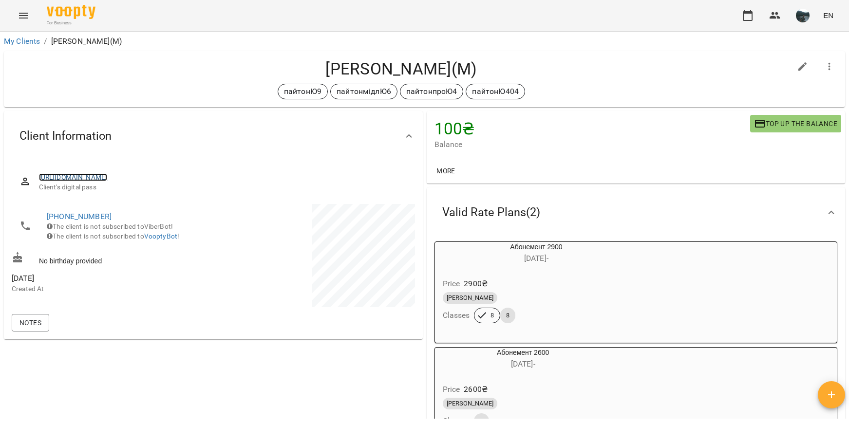
click at [108, 176] on link "[URL][DOMAIN_NAME]" at bounding box center [73, 177] width 69 height 8
click at [30, 42] on link "My Clients" at bounding box center [22, 41] width 36 height 9
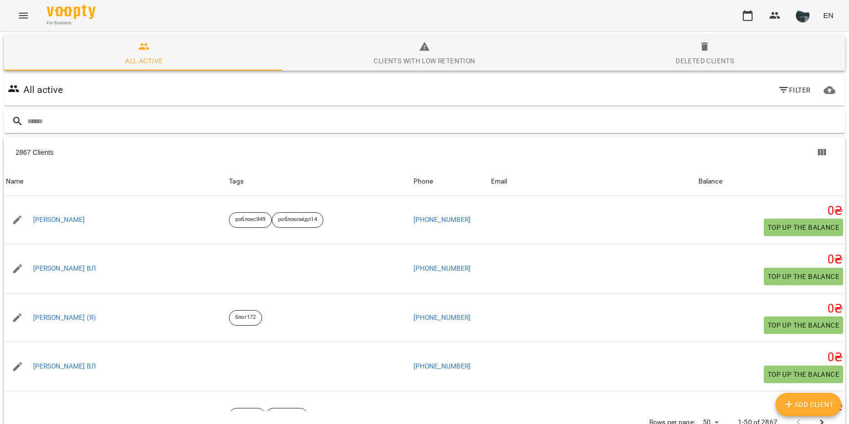
click at [94, 120] on input "text" at bounding box center [434, 122] width 814 height 16
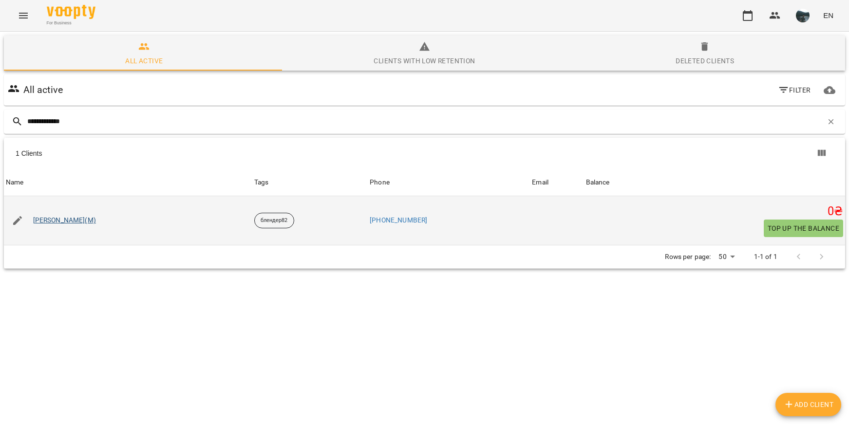
type input "**********"
click at [63, 219] on link "[PERSON_NAME](М)" at bounding box center [64, 221] width 63 height 10
